Goal: Transaction & Acquisition: Purchase product/service

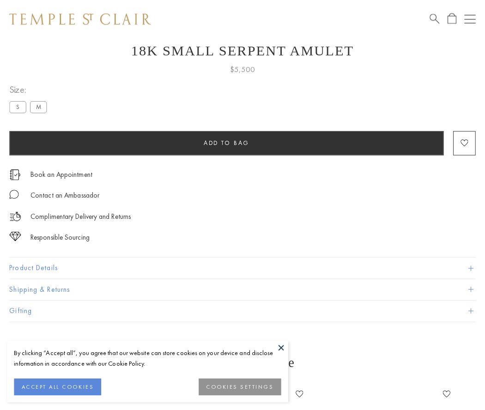
scroll to position [37, 0]
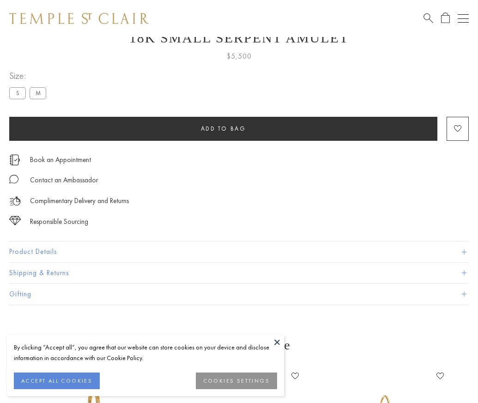
click at [223, 128] on span "Add to bag" at bounding box center [223, 129] width 45 height 8
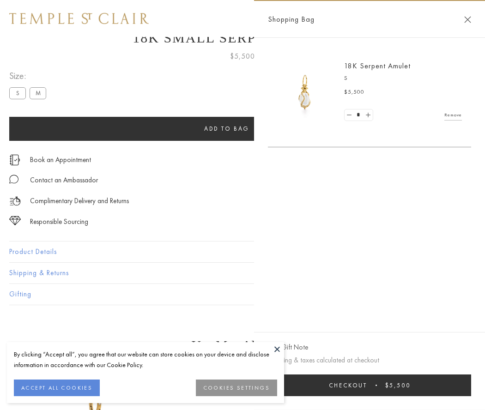
click at [370, 385] on button "Checkout $5,500" at bounding box center [369, 386] width 203 height 22
